Goal: Task Accomplishment & Management: Manage account settings

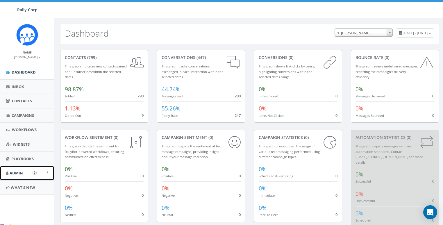
click at [23, 173] on span "Admin" at bounding box center [16, 172] width 13 height 5
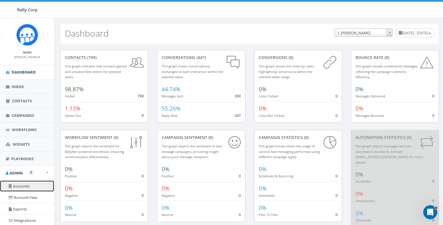
click at [28, 190] on link "Accounts" at bounding box center [27, 186] width 54 height 11
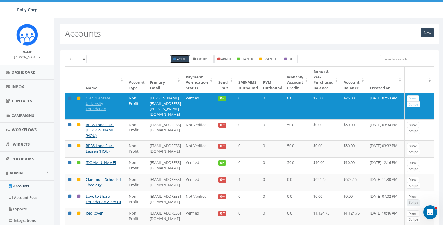
click at [411, 57] on input "search" at bounding box center [407, 59] width 54 height 9
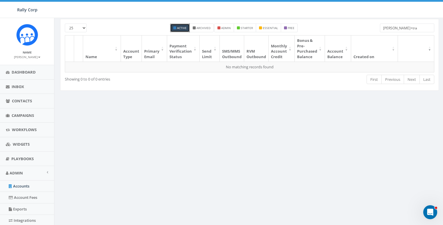
scroll to position [37, 0]
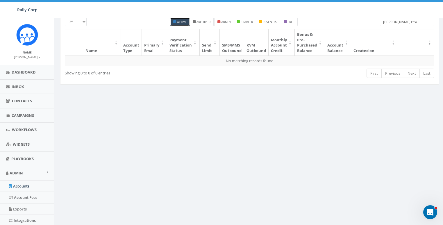
type input "[PERSON_NAME]+tra"
click at [414, 18] on div "0.77 % of Available Amount Used You have used 0.77 % of your available amount." at bounding box center [379, 10] width 137 height 16
click at [408, 23] on input "[PERSON_NAME]+tra" at bounding box center [407, 21] width 54 height 9
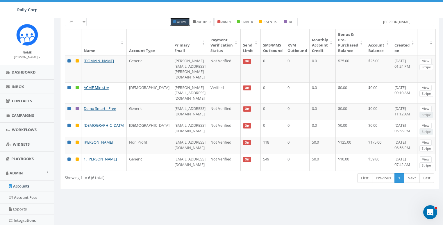
type input "james+"
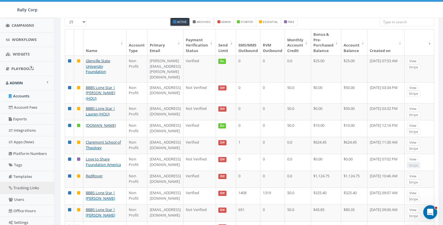
scroll to position [105, 0]
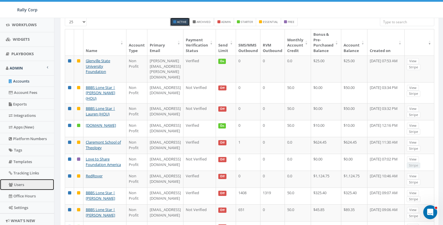
click at [23, 181] on link "Users" at bounding box center [27, 184] width 54 height 11
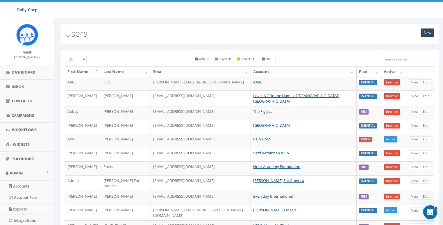
click at [401, 60] on input "search" at bounding box center [407, 59] width 54 height 9
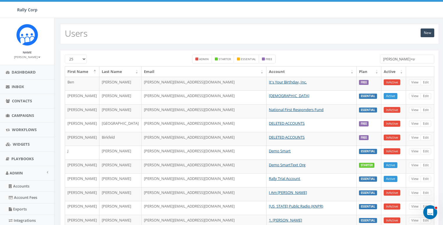
type input "james+tra"
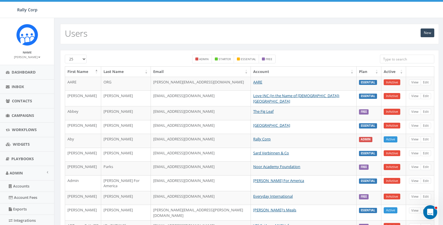
click at [407, 61] on input "search" at bounding box center [407, 59] width 54 height 9
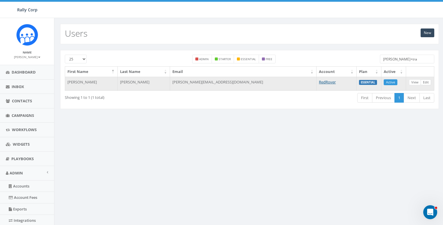
type input "james+tra"
click at [427, 80] on link "Edit" at bounding box center [426, 82] width 10 height 6
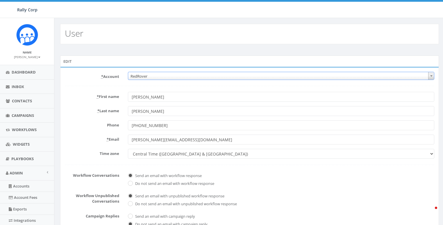
click at [149, 74] on span "RedRover" at bounding box center [281, 76] width 306 height 8
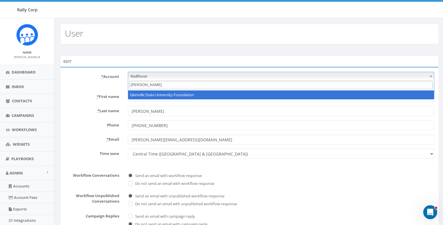
type input "[PERSON_NAME]"
select select "1402"
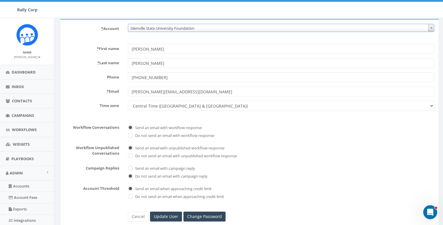
scroll to position [123, 0]
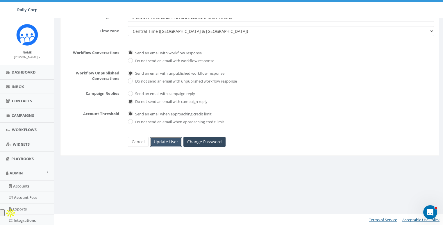
click at [162, 138] on input "Update User" at bounding box center [166, 142] width 32 height 10
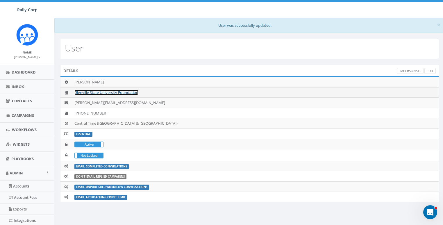
click at [120, 92] on link "Glenville State University Foundation" at bounding box center [106, 92] width 64 height 5
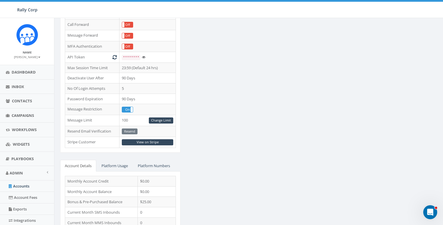
scroll to position [189, 0]
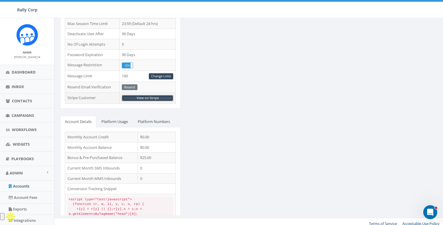
click at [144, 95] on link "View on Stripe" at bounding box center [147, 98] width 51 height 6
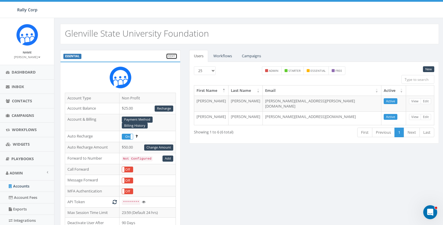
click at [172, 55] on link "Edit" at bounding box center [171, 56] width 11 height 6
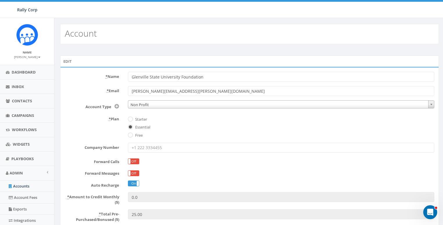
drag, startPoint x: 293, startPoint y: 19, endPoint x: 279, endPoint y: 20, distance: 14.3
click at [293, 18] on div "Account" at bounding box center [249, 31] width 391 height 26
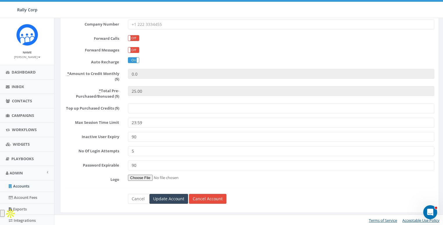
click at [136, 110] on input "Top up Purchased Credits ($)" at bounding box center [281, 109] width 307 height 10
paste input "1500"
type input "1500"
click at [168, 196] on input "Update Account" at bounding box center [168, 199] width 39 height 10
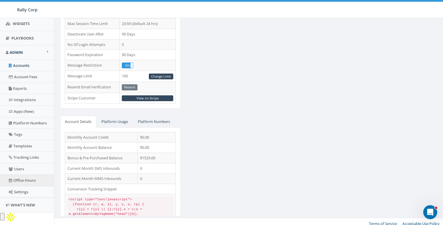
scroll to position [123, 0]
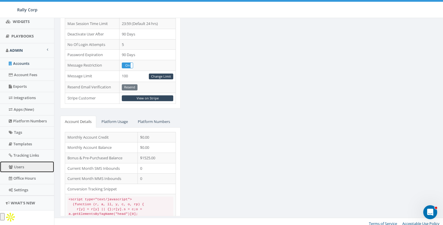
click at [20, 164] on link "Users" at bounding box center [27, 166] width 54 height 11
